Goal: Information Seeking & Learning: Compare options

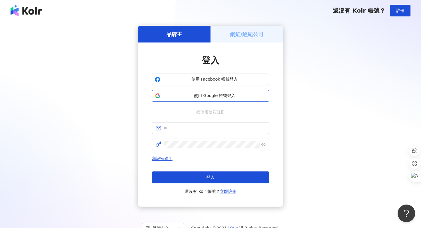
click at [203, 95] on span "使用 Google 帳號登入" at bounding box center [215, 96] width 104 height 6
click at [167, 130] on input "text" at bounding box center [215, 128] width 102 height 6
paste input "**********"
type input "**********"
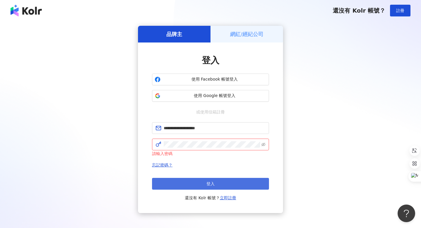
click at [207, 183] on span "登入" at bounding box center [211, 183] width 8 height 5
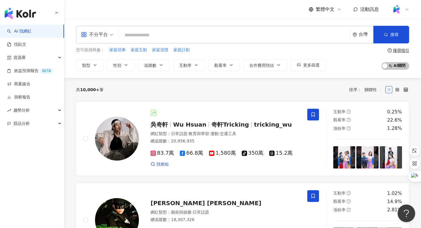
click at [242, 33] on input "search" at bounding box center [234, 35] width 226 height 11
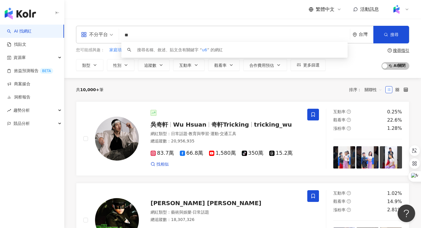
type input "*"
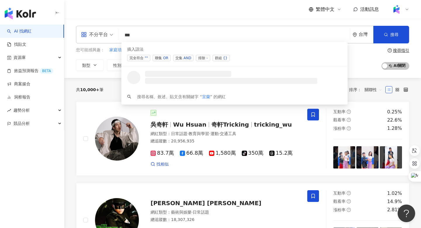
click at [178, 60] on span "交集 AND" at bounding box center [183, 58] width 20 height 6
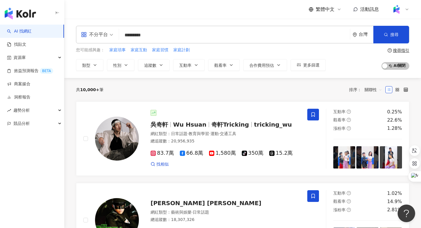
type input "*********"
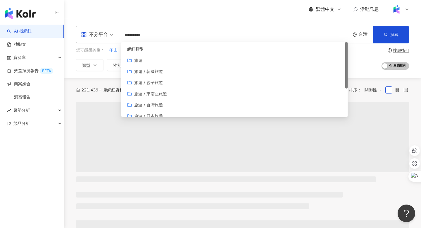
click at [199, 19] on div "不分平台 ********* 台灣 搜尋 customizedTag loading 網紅類型 旅遊 旅遊 / 韓國旅遊 旅遊 / 親子旅遊 旅遊 / 東南亞…" at bounding box center [242, 48] width 357 height 59
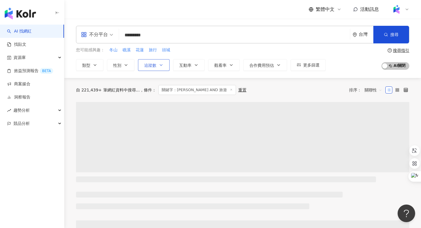
click at [153, 70] on button "追蹤數" at bounding box center [154, 65] width 32 height 12
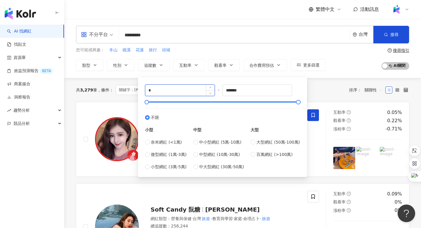
click at [173, 91] on input "*" at bounding box center [179, 90] width 69 height 11
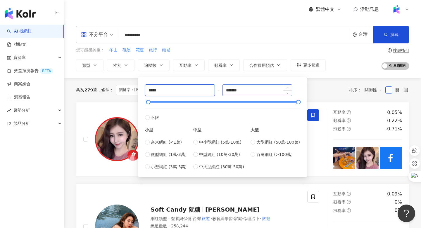
type input "*****"
drag, startPoint x: 245, startPoint y: 90, endPoint x: 223, endPoint y: 93, distance: 21.6
click at [223, 93] on div "***** - ******* 不限 小型 奈米網紅 (<1萬) 微型網紅 (1萬-3萬) 小型網紅 (3萬-5萬) 中型 中小型網紅 (5萬-10萬) 中型…" at bounding box center [222, 126] width 155 height 85
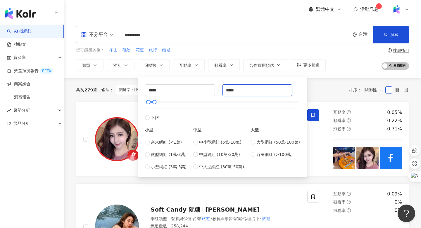
type input "*****"
click at [351, 61] on div "您可能感興趣： 冬山 礁溪 花蓮 旅行 頭城 類型 性別 追蹤數 互動率 觀看率 合作費用預估 更多篩選 ***** - ***** 不限 小型 奈米網紅 (…" at bounding box center [242, 59] width 333 height 24
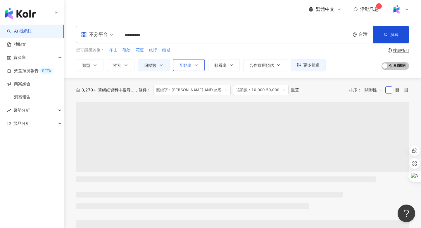
click at [188, 66] on span "互動率" at bounding box center [185, 65] width 12 height 5
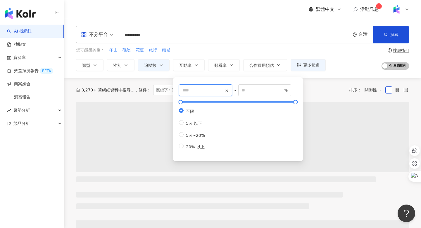
click at [195, 88] on input "number" at bounding box center [203, 90] width 41 height 6
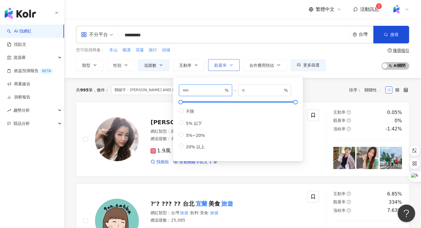
type input "*"
click at [222, 66] on span "觀看率" at bounding box center [220, 65] width 12 height 5
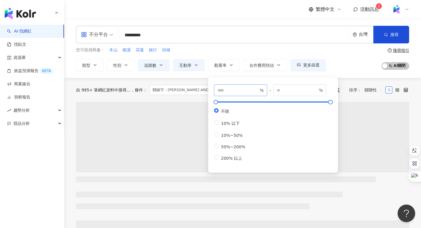
click at [222, 86] on span "%" at bounding box center [240, 90] width 53 height 12
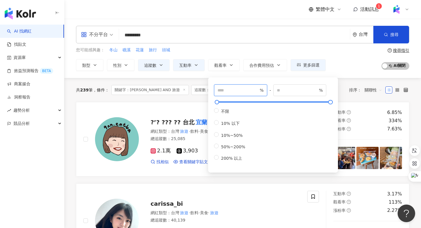
type input "***"
click at [342, 57] on div "您可能感興趣： 冬山 礁溪 花蓮 旅行 頭城 類型 性別 追蹤數 互動率 觀看率 合作費用預估 更多篩選 ***** - ***** 不限 小型 奈米網紅 (…" at bounding box center [242, 59] width 333 height 24
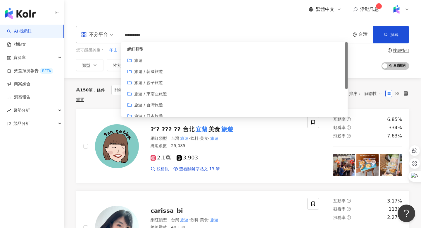
drag, startPoint x: 146, startPoint y: 35, endPoint x: 122, endPoint y: 35, distance: 24.3
click at [122, 35] on input "*********" at bounding box center [234, 35] width 226 height 11
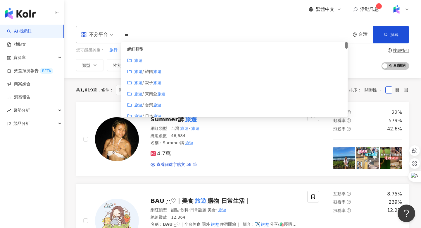
type input "**"
click at [105, 75] on div "不分平台 ** 台灣 搜尋 customizedTag 44248958-551b-413e-a4de-0f082a819897 網紅類型 旅遊 旅遊 / 韓…" at bounding box center [242, 48] width 357 height 59
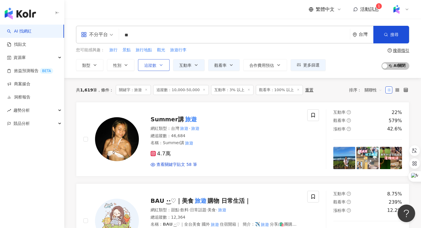
click at [148, 69] on button "追蹤數" at bounding box center [154, 65] width 32 height 12
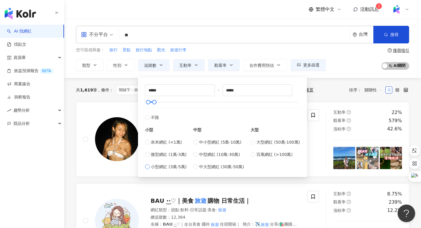
click at [173, 167] on span "小型網紅 (3萬-5萬)" at bounding box center [169, 166] width 36 height 6
type input "*****"
click at [340, 61] on div "您可能感興趣： 旅行 景點 旅行地點 觀光 旅遊行李 類型 性別 追蹤數 互動率 觀看率 合作費用預估 更多篩選 ***** - ***** 不限 小型 奈米…" at bounding box center [242, 59] width 333 height 24
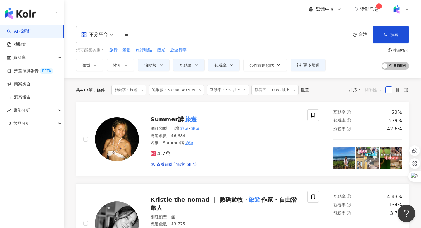
click at [374, 90] on span "關聯性" at bounding box center [374, 89] width 18 height 9
click at [373, 150] on div "關鍵字" at bounding box center [373, 151] width 15 height 6
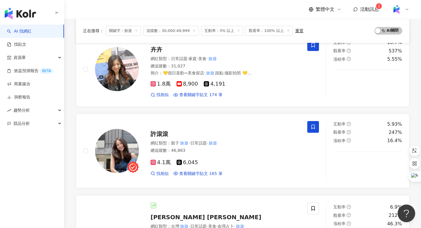
scroll to position [239, 0]
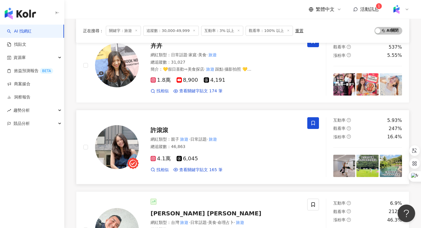
click at [158, 133] on span "許滾滾" at bounding box center [160, 129] width 18 height 7
click at [399, 11] on img at bounding box center [396, 9] width 11 height 11
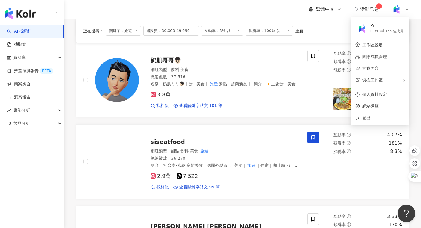
scroll to position [553, 0]
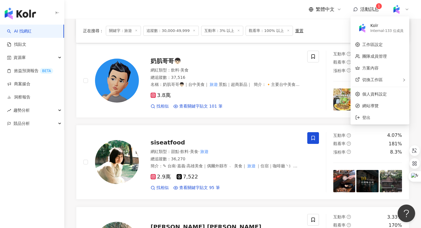
click at [100, 124] on div "Jordanの吃貨日記 jordan____foodie 網紅類型 ： 台灣 旅遊 · 飲料 · 美食 · 旅遊 總追蹤數 ： 39,821 名稱 ： 台南美…" at bounding box center [242, 36] width 333 height 975
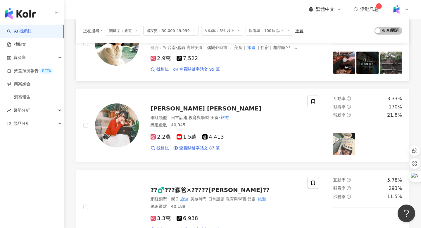
scroll to position [670, 0]
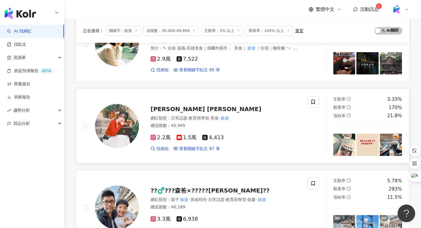
click at [170, 110] on span "Amy Amy" at bounding box center [206, 108] width 111 height 7
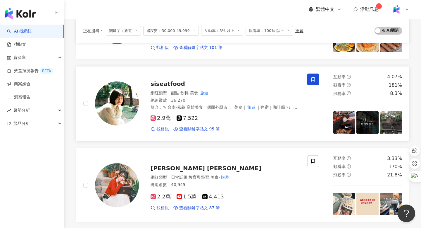
scroll to position [597, 0]
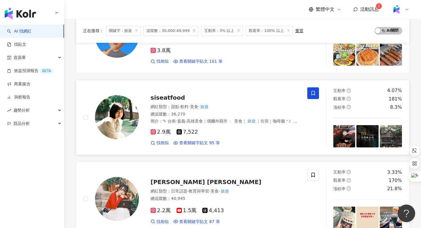
click at [165, 103] on div "siseatfood 網紅類型 ： 甜點 · 飲料 · 美食 · 旅遊 總追蹤數 ： 36,270 簡介 ： ✎ 台南·嘉義·高雄美食｜偶爾外縣市 ﹆ 美食｜…" at bounding box center [219, 117] width 161 height 57
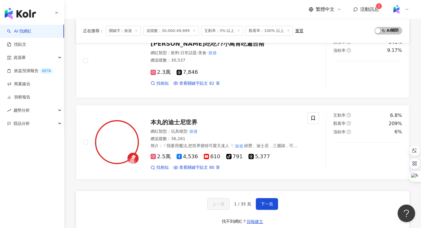
scroll to position [903, 0]
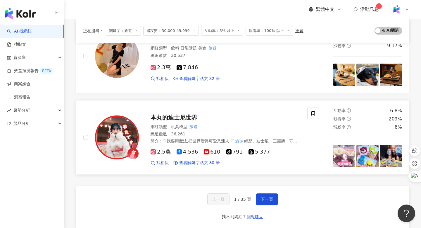
click at [166, 117] on span "本丸的迪士尼世界" at bounding box center [174, 117] width 47 height 7
click at [261, 197] on span "下一頁" at bounding box center [267, 199] width 12 height 5
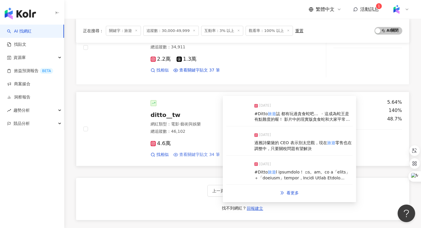
scroll to position [940, 0]
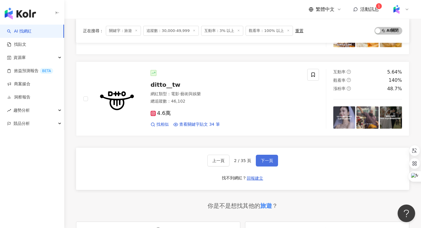
click at [269, 160] on button "下一頁" at bounding box center [267, 160] width 22 height 12
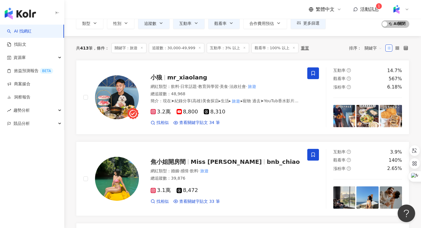
scroll to position [43, 0]
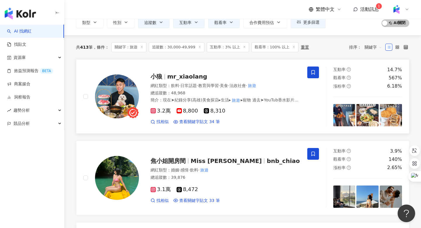
click at [189, 76] on span "mr_xiaolang" at bounding box center [187, 76] width 40 height 7
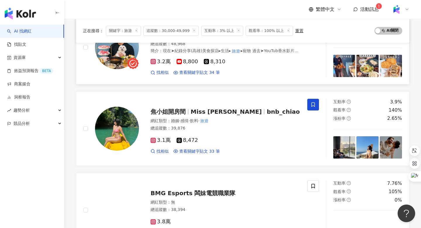
scroll to position [112, 0]
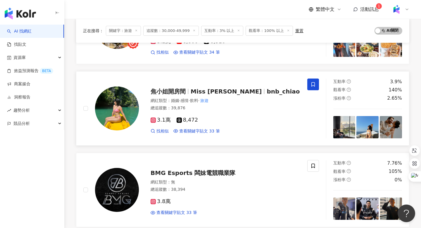
click at [195, 92] on span "Miss Chiao" at bounding box center [226, 91] width 71 height 7
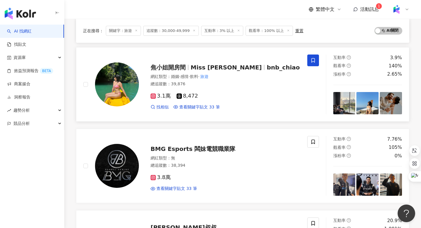
scroll to position [136, 0]
click at [187, 69] on span "焦小姐開房間" at bounding box center [171, 66] width 40 height 7
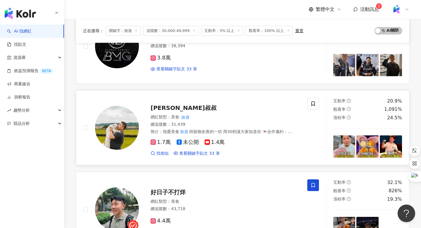
scroll to position [256, 0]
click at [159, 110] on span "蓋瑞叔叔" at bounding box center [184, 107] width 66 height 7
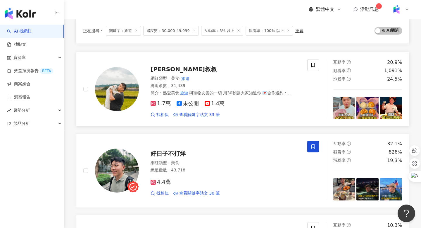
scroll to position [340, 0]
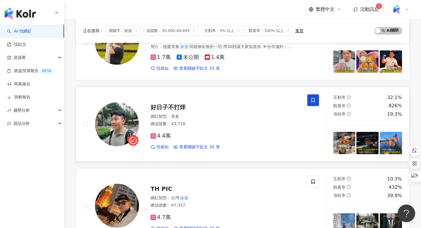
click at [172, 107] on span "好日子不打烊" at bounding box center [168, 107] width 35 height 7
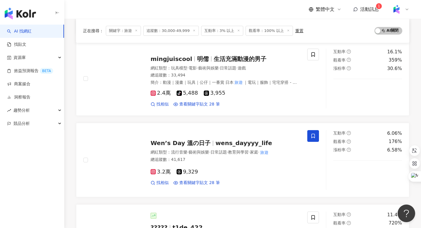
scroll to position [653, 0]
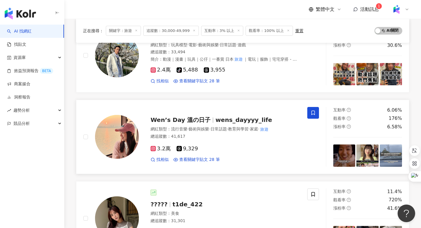
click at [203, 123] on div "Wen’s Day 溫の日子 wens_dayyyy_life" at bounding box center [226, 120] width 150 height 8
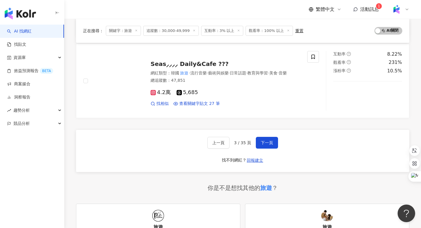
scroll to position [1049, 0]
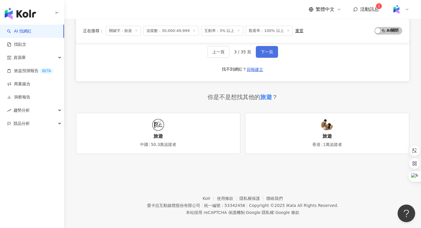
click at [272, 49] on span "下一頁" at bounding box center [267, 51] width 12 height 5
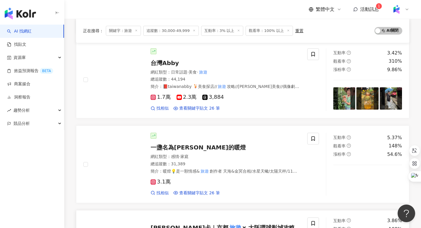
scroll to position [0, 0]
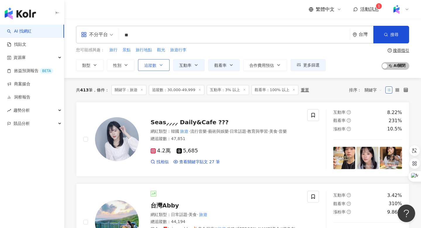
click at [150, 61] on button "追蹤數" at bounding box center [154, 65] width 32 height 12
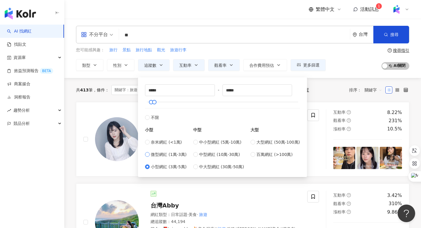
click at [152, 153] on span "微型網紅 (1萬-3萬)" at bounding box center [169, 154] width 36 height 6
type input "*****"
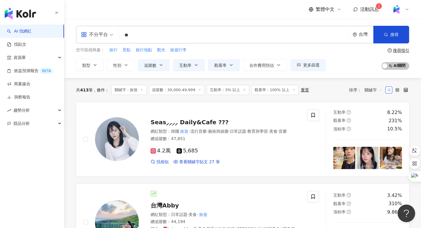
click at [346, 53] on div "您可能感興趣： 旅行 景點 旅行地點 觀光 旅遊行李 類型 性別 追蹤數 互動率 觀看率 合作費用預估 更多篩選 ***** - ***** 不限 小型 奈米…" at bounding box center [242, 59] width 333 height 24
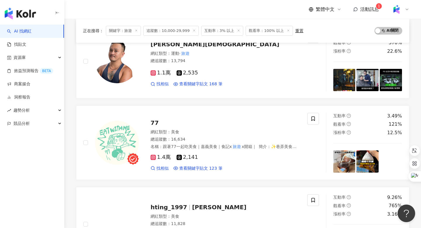
scroll to position [350, 0]
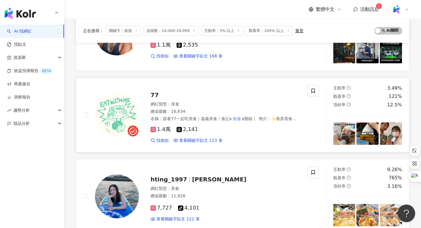
click at [158, 100] on div "77 網紅類型 ： 美食 總追蹤數 ： 16,634 名稱 ： 跟著77一起吃美食｜嘉義美食｜食記x 旅遊 x開箱｜ 簡介 ： ✨巷弄美食｜新品開箱｜美食優惠…" at bounding box center [219, 114] width 161 height 57
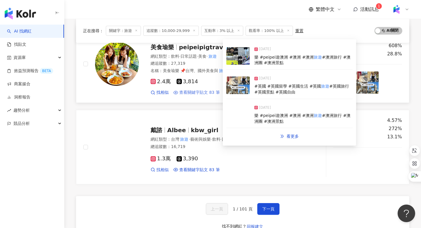
scroll to position [949, 0]
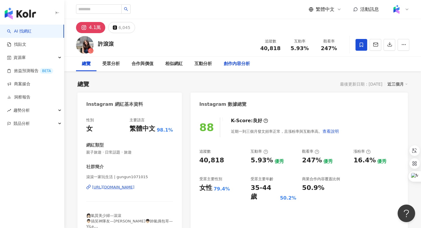
click at [242, 64] on div "創作內容分析" at bounding box center [237, 63] width 26 height 7
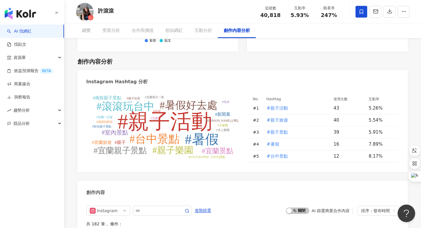
click at [242, 70] on div "Instagram Hashtag 分析" at bounding box center [243, 79] width 331 height 19
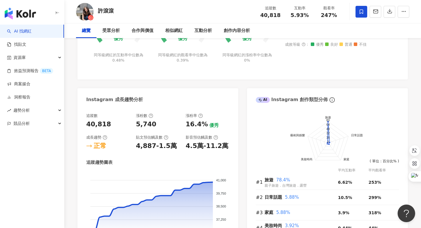
scroll to position [0, 0]
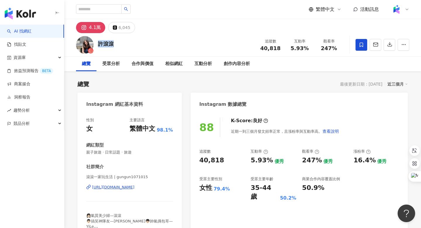
drag, startPoint x: 116, startPoint y: 46, endPoint x: 98, endPoint y: 46, distance: 18.1
click at [98, 46] on div "許滾滾 追蹤數 40,818 互動率 5.93% 觀看率 247%" at bounding box center [242, 44] width 357 height 23
copy div "許滾滾"
click at [195, 36] on div "許滾滾 追蹤數 40,818 互動率 5.93% 觀看率 247%" at bounding box center [242, 44] width 357 height 23
click at [135, 188] on div "https://www.instagram.com/gungun1071015/" at bounding box center [113, 186] width 42 height 5
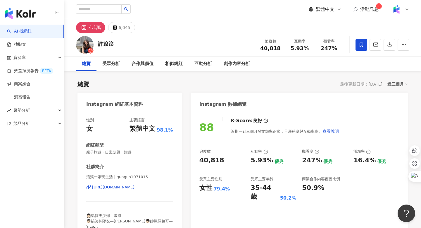
click at [282, 46] on div "追蹤數 40,818" at bounding box center [270, 44] width 29 height 13
drag, startPoint x: 280, startPoint y: 48, endPoint x: 260, endPoint y: 48, distance: 19.9
click at [260, 48] on div "40,818" at bounding box center [270, 48] width 22 height 6
copy span "40,818"
drag, startPoint x: 310, startPoint y: 50, endPoint x: 290, endPoint y: 50, distance: 20.2
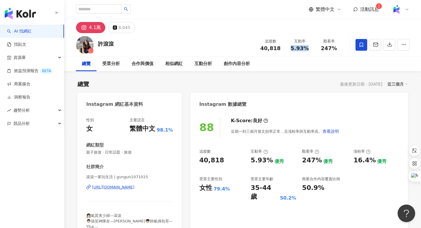
click at [290, 50] on div "5.93%" at bounding box center [300, 48] width 22 height 6
copy span "5.93%"
drag, startPoint x: 340, startPoint y: 50, endPoint x: 322, endPoint y: 50, distance: 17.3
click at [322, 50] on div "247%" at bounding box center [329, 48] width 22 height 6
copy span "247%"
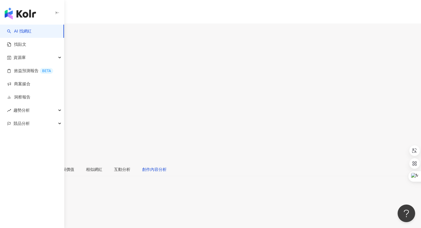
click at [167, 166] on div "創作內容分析" at bounding box center [154, 169] width 25 height 6
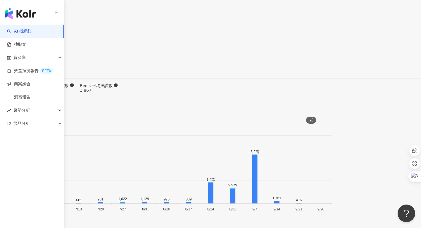
scroll to position [1952, 0]
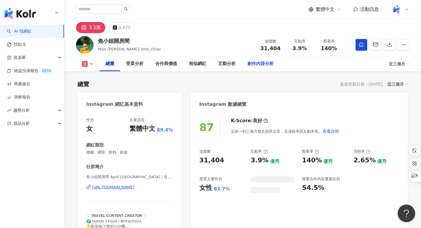
click at [256, 65] on div "創作內容分析" at bounding box center [260, 63] width 26 height 7
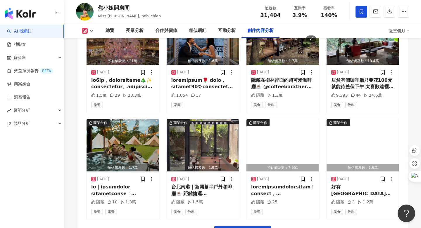
scroll to position [1990, 0]
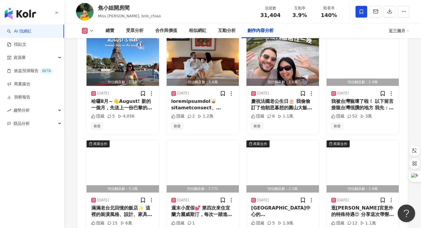
scroll to position [2183, 0]
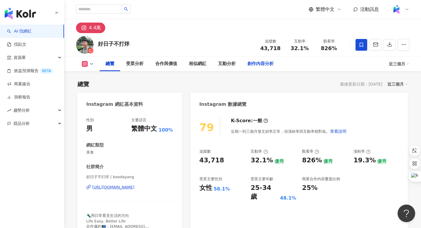
click at [260, 68] on div "創作內容分析" at bounding box center [261, 63] width 38 height 15
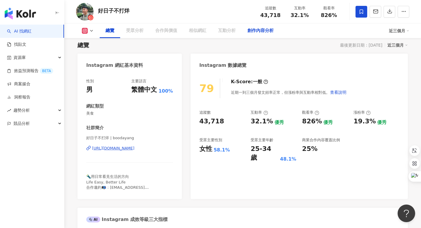
scroll to position [139, 0]
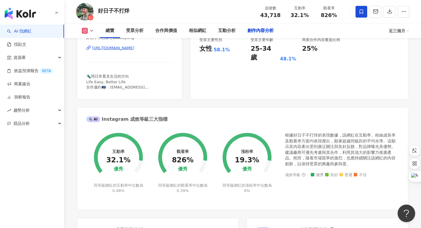
click at [264, 34] on div "創作內容分析" at bounding box center [260, 30] width 26 height 7
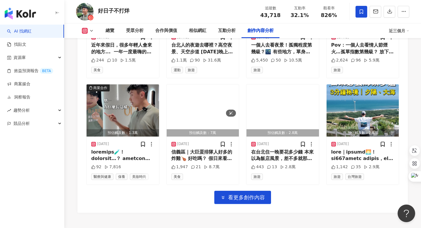
scroll to position [2011, 0]
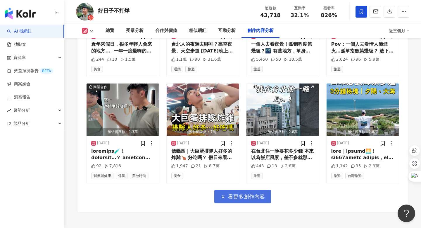
click at [260, 193] on span "看更多創作內容" at bounding box center [246, 196] width 37 height 6
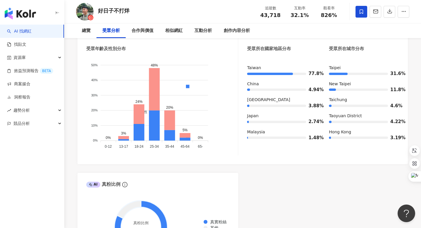
scroll to position [0, 0]
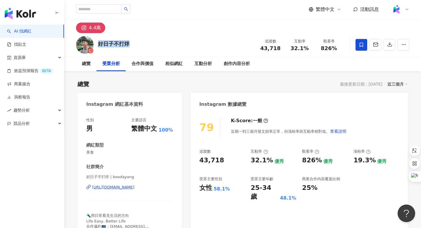
drag, startPoint x: 148, startPoint y: 46, endPoint x: 99, endPoint y: 45, distance: 49.1
click at [99, 45] on div "好日子不打烊 追蹤數 43,718 互動率 32.1% 觀看率 826%" at bounding box center [242, 44] width 357 height 23
copy div "好日子不打烊"
click at [117, 187] on div "https://www.instagram.com/boodayang/" at bounding box center [113, 186] width 42 height 5
drag, startPoint x: 311, startPoint y: 50, endPoint x: 290, endPoint y: 49, distance: 21.1
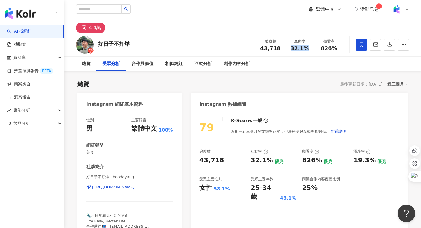
click at [290, 49] on div "32.1%" at bounding box center [300, 48] width 22 height 6
copy span "32.1%"
drag, startPoint x: 337, startPoint y: 49, endPoint x: 322, endPoint y: 49, distance: 15.5
click at [322, 49] on div "826%" at bounding box center [329, 48] width 22 height 6
copy span "826%"
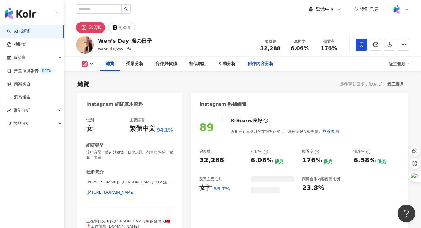
click at [269, 64] on div "創作內容分析" at bounding box center [260, 63] width 26 height 7
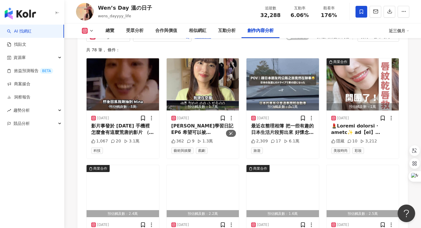
scroll to position [1999, 0]
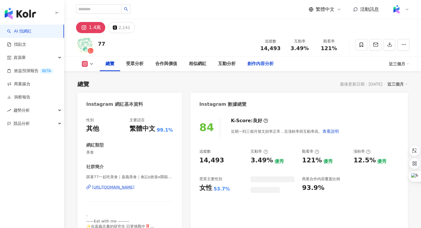
click at [266, 67] on div "創作內容分析" at bounding box center [260, 63] width 26 height 7
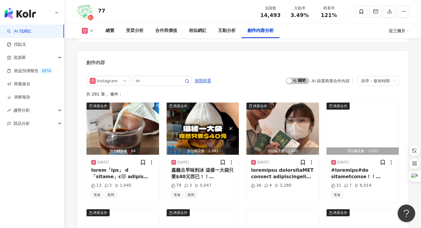
scroll to position [1973, 0]
